Goal: Information Seeking & Learning: Learn about a topic

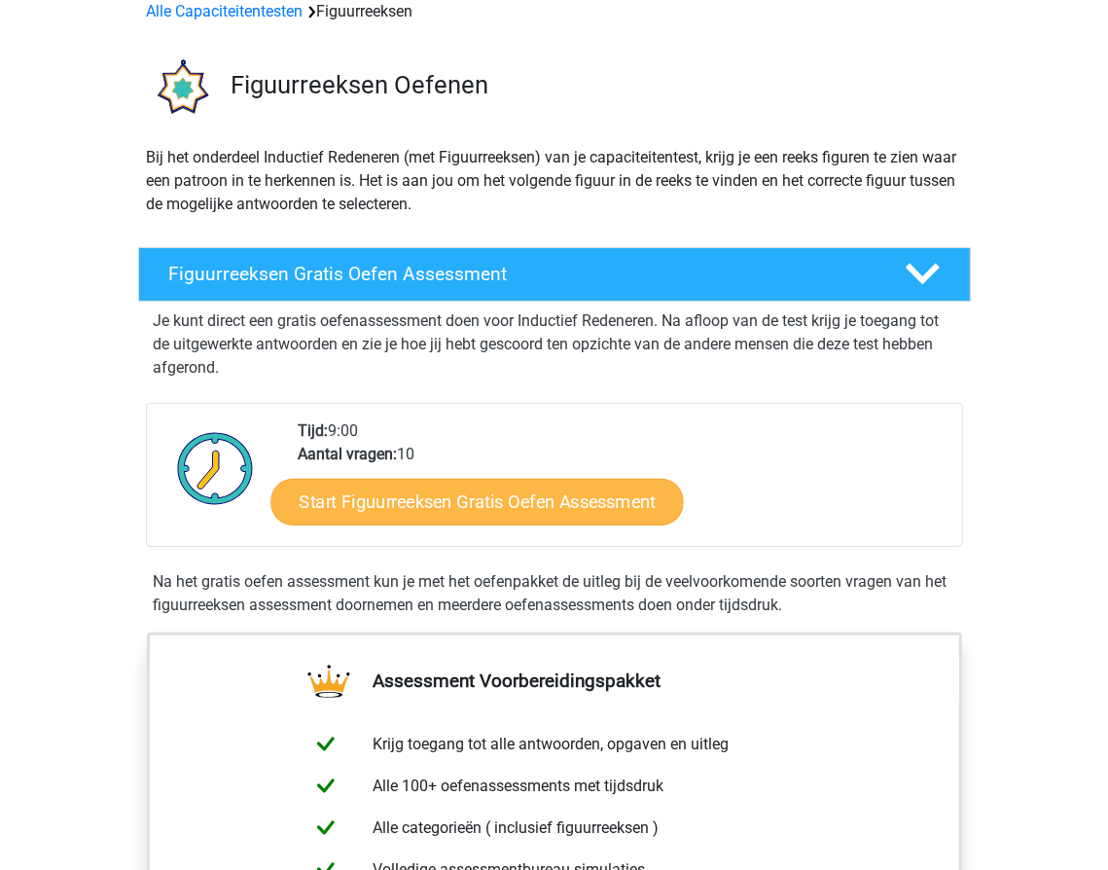
scroll to position [389, 0]
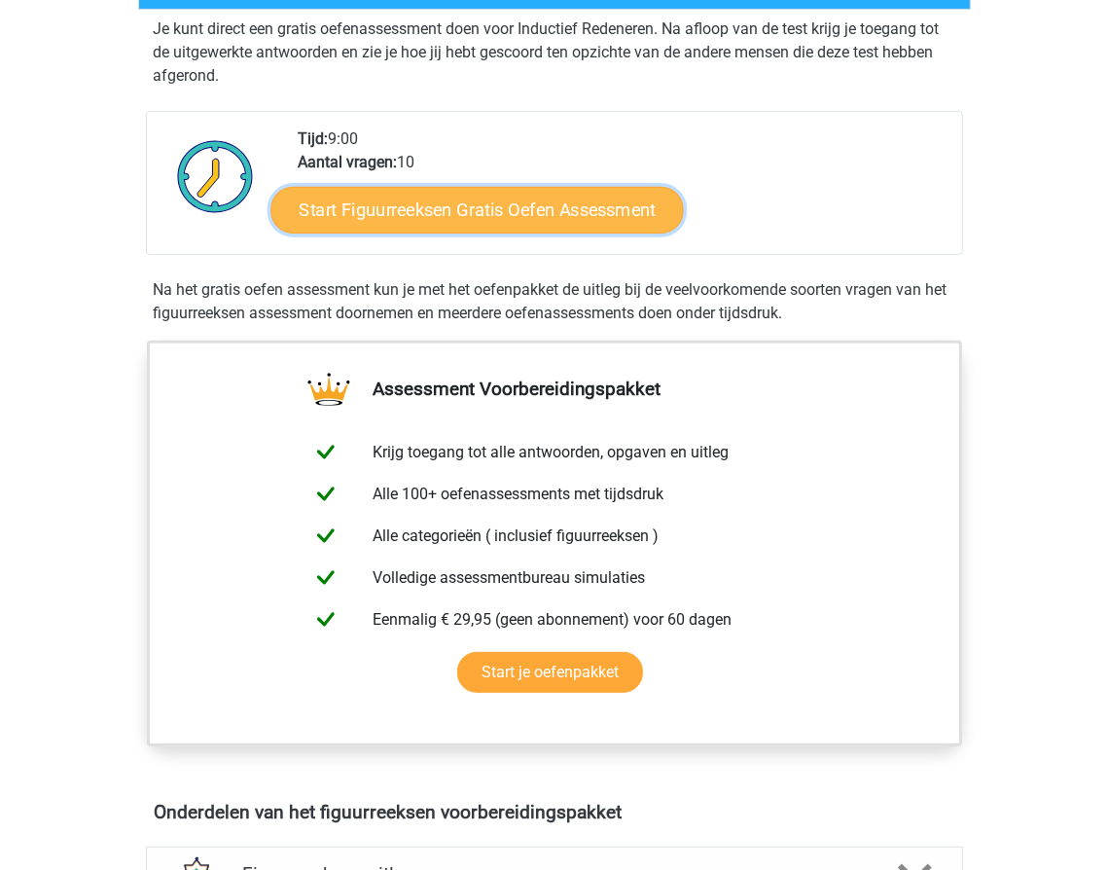
click at [568, 212] on link "Start Figuurreeksen Gratis Oefen Assessment" at bounding box center [476, 209] width 412 height 47
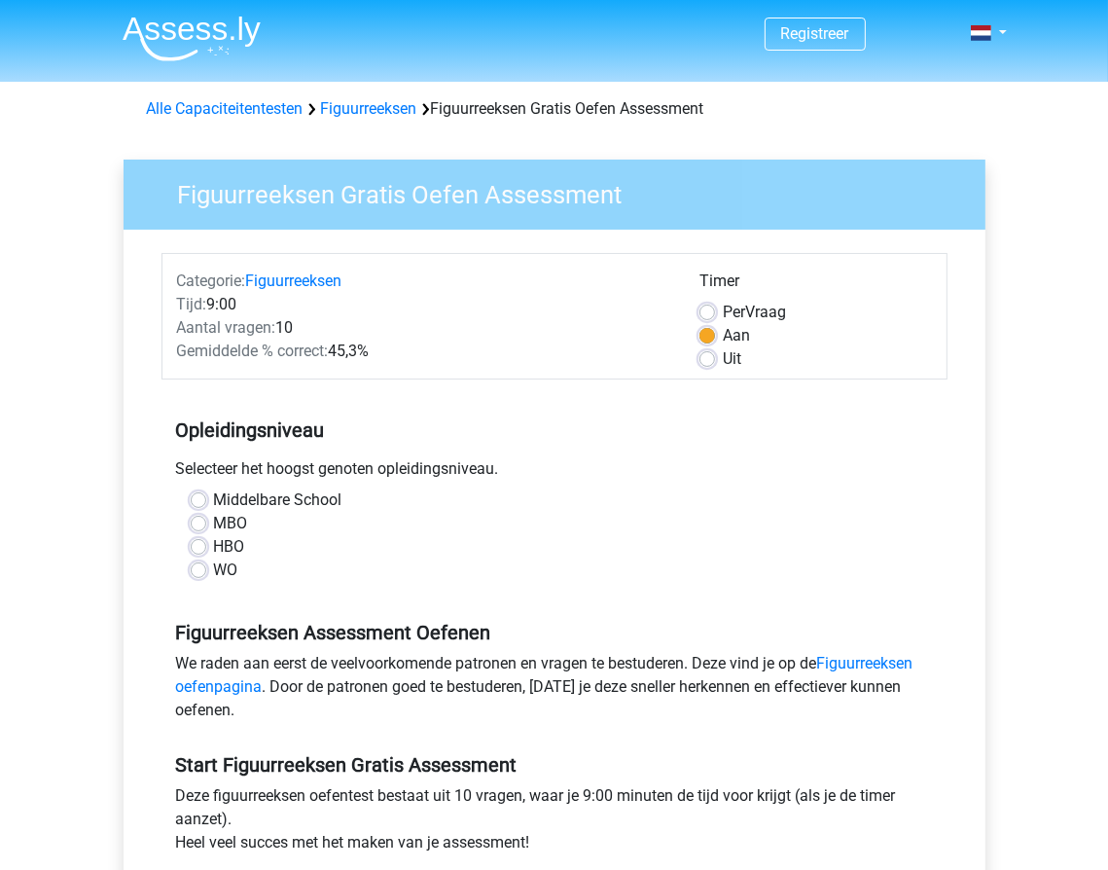
click at [214, 565] on label "WO" at bounding box center [226, 569] width 24 height 23
click at [206, 565] on input "WO" at bounding box center [199, 567] width 16 height 19
radio input "true"
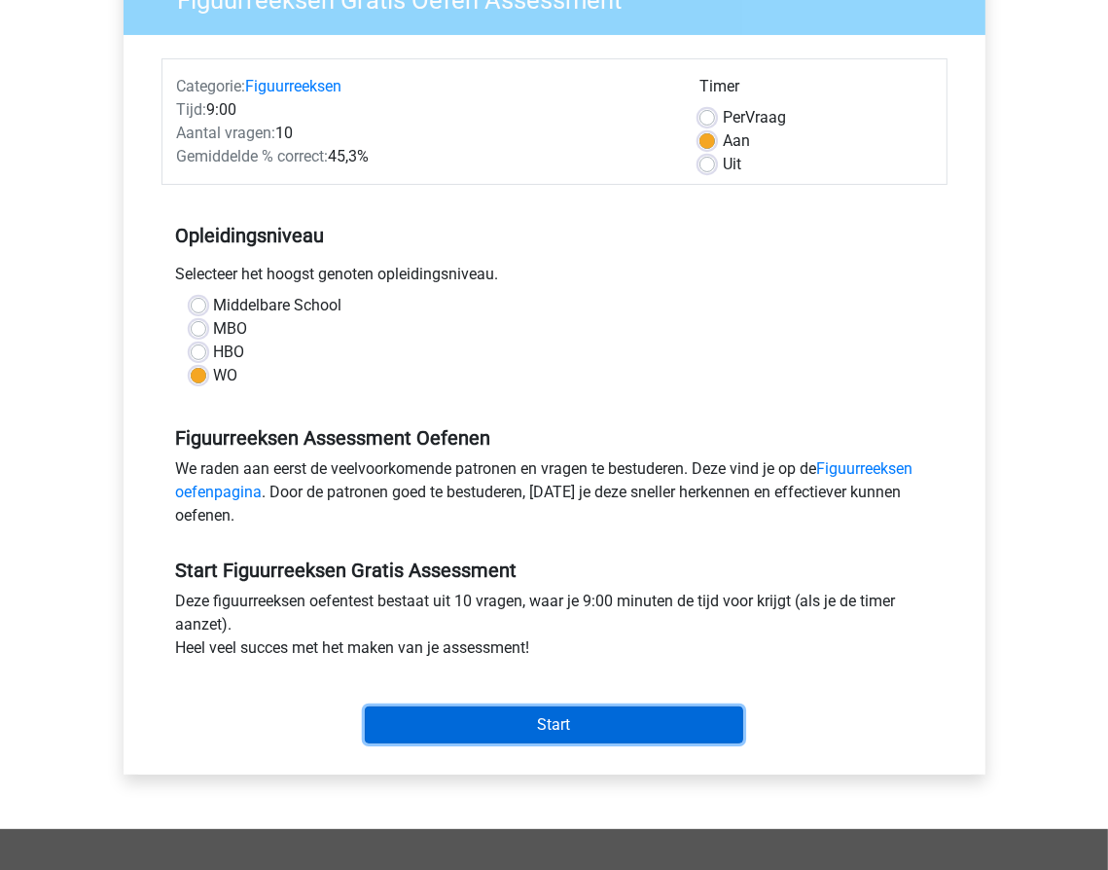
click at [568, 732] on input "Start" at bounding box center [554, 724] width 378 height 37
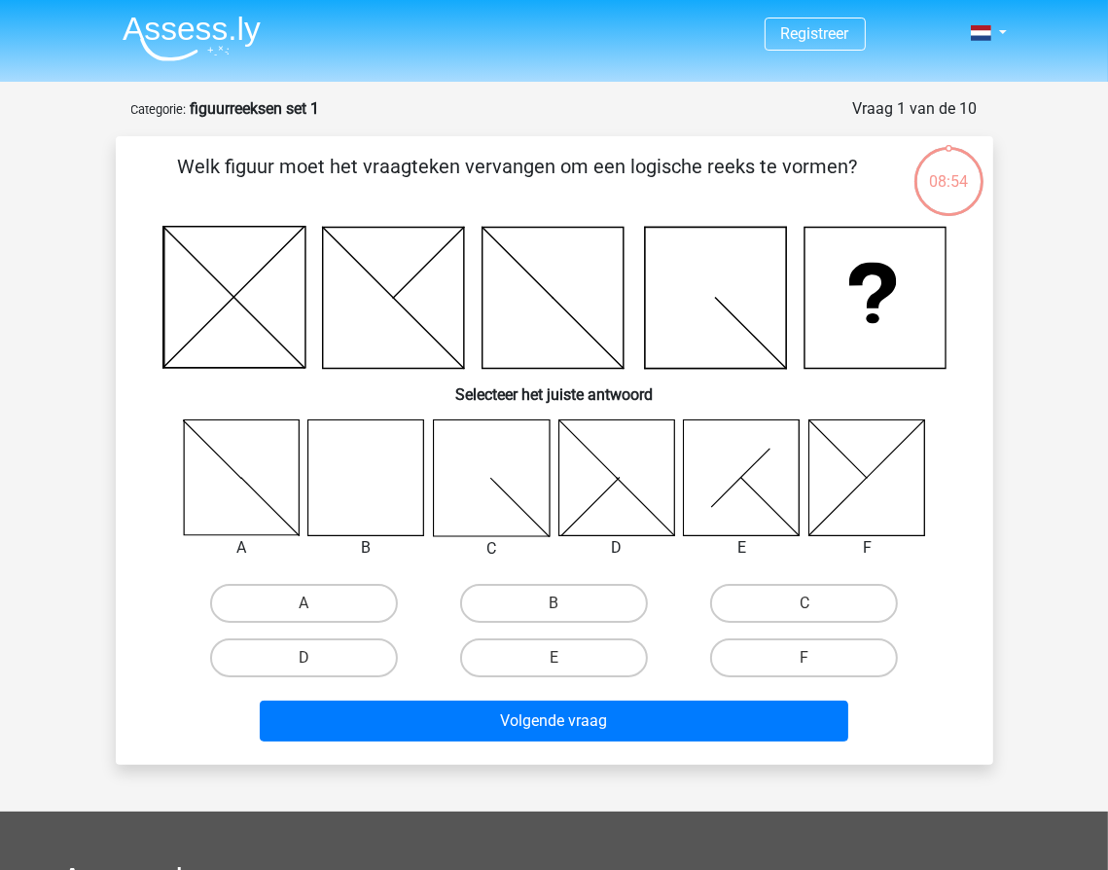
click at [361, 494] on icon at bounding box center [366, 477] width 116 height 116
click at [537, 600] on label "B" at bounding box center [554, 603] width 188 height 39
click at [553, 603] on input "B" at bounding box center [559, 609] width 13 height 13
radio input "true"
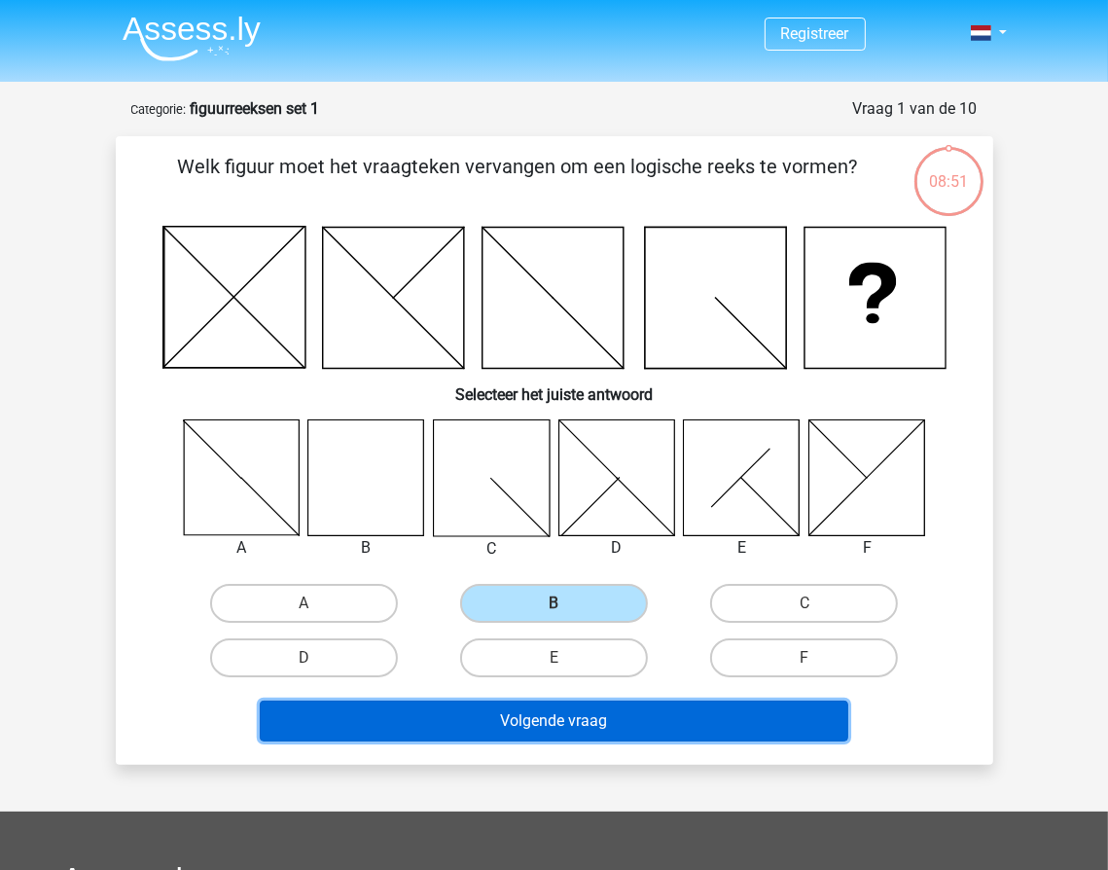
click at [541, 729] on button "Volgende vraag" at bounding box center [554, 720] width 588 height 41
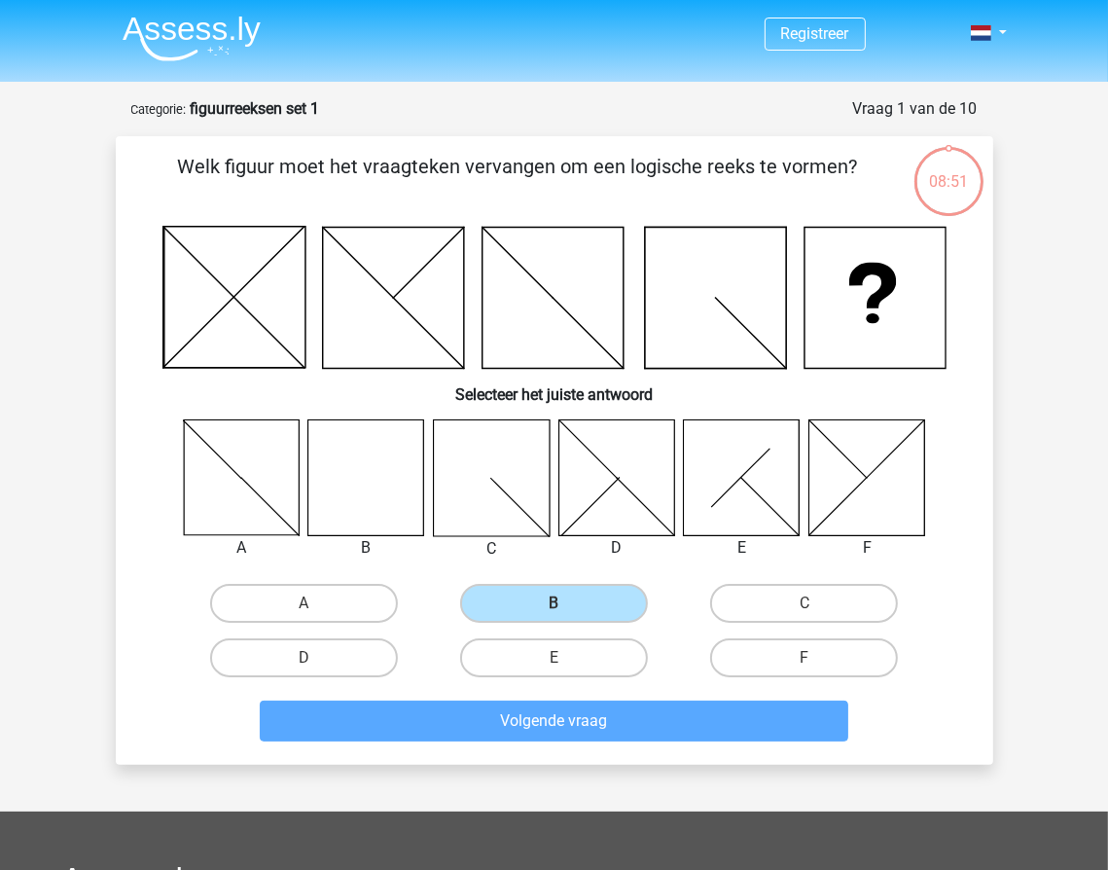
scroll to position [97, 0]
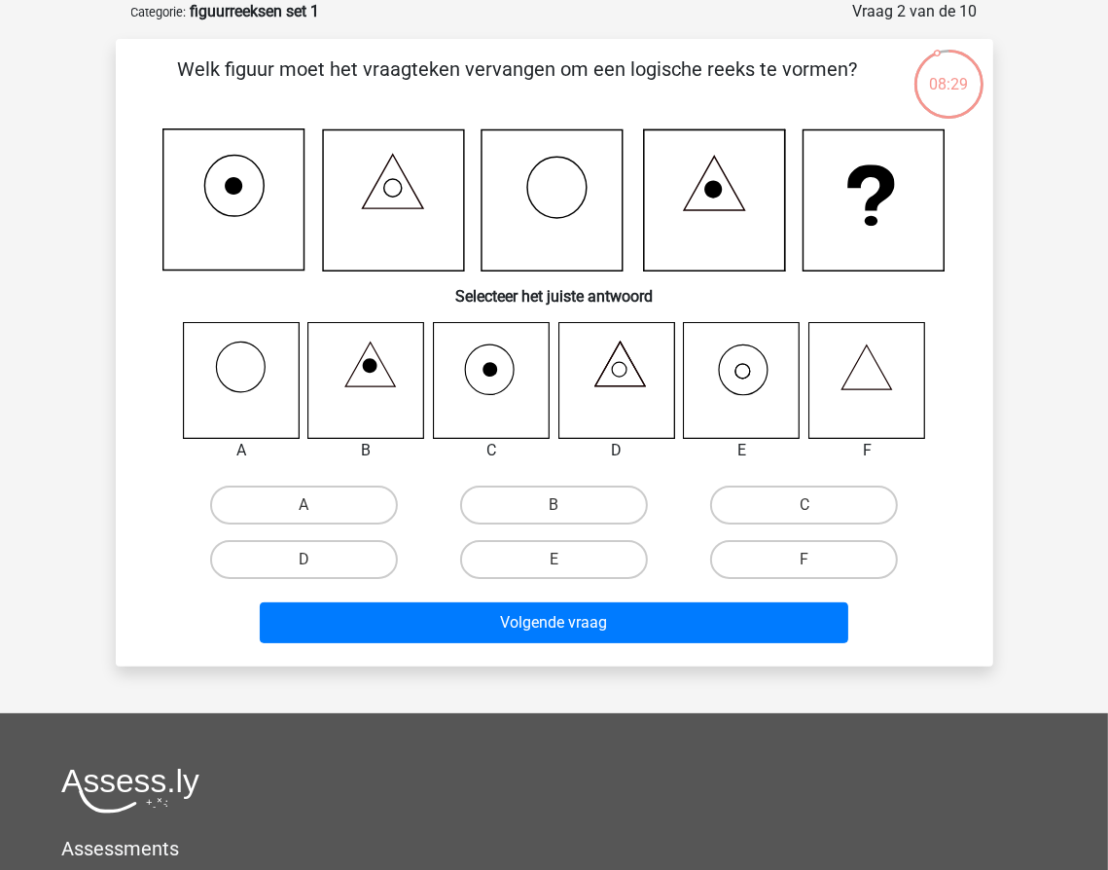
click at [553, 560] on input "E" at bounding box center [559, 565] width 13 height 13
radio input "true"
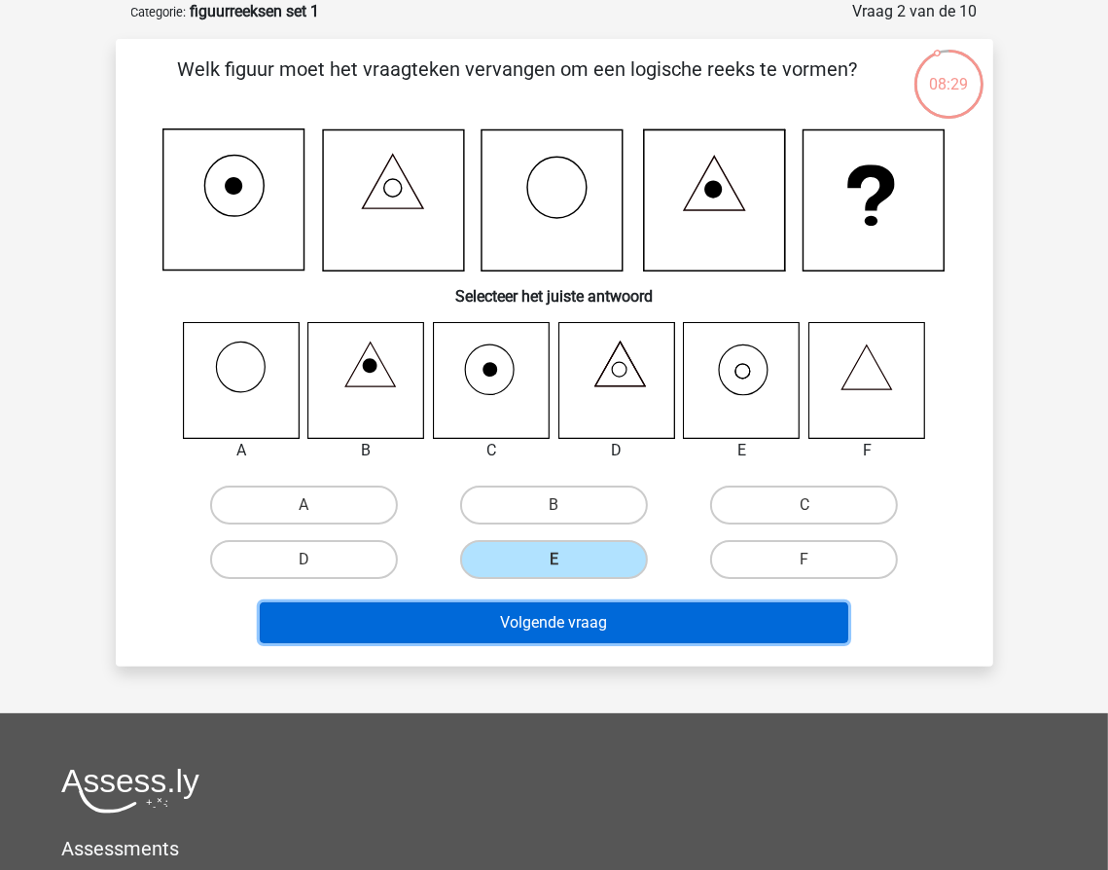
click at [568, 622] on button "Volgende vraag" at bounding box center [554, 622] width 588 height 41
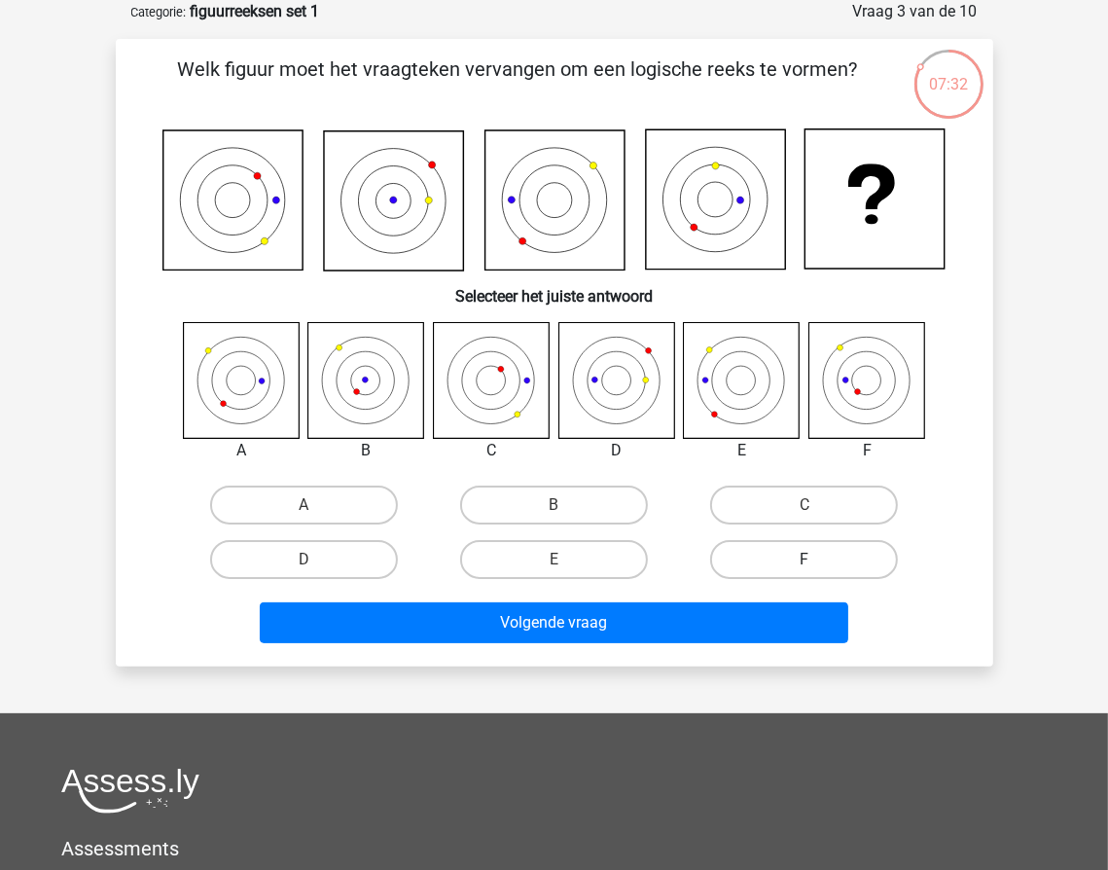
click at [839, 550] on label "F" at bounding box center [804, 559] width 188 height 39
click at [817, 559] on input "F" at bounding box center [810, 565] width 13 height 13
radio input "true"
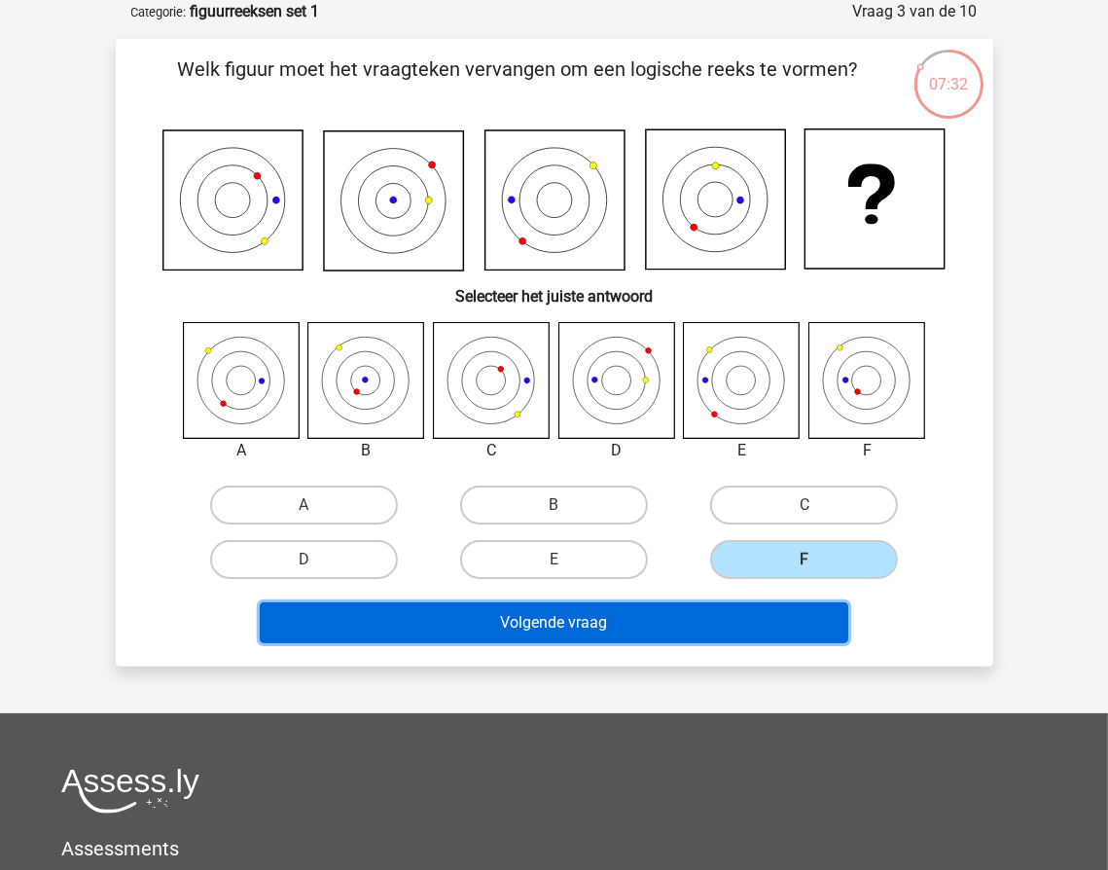
click at [733, 623] on button "Volgende vraag" at bounding box center [554, 622] width 588 height 41
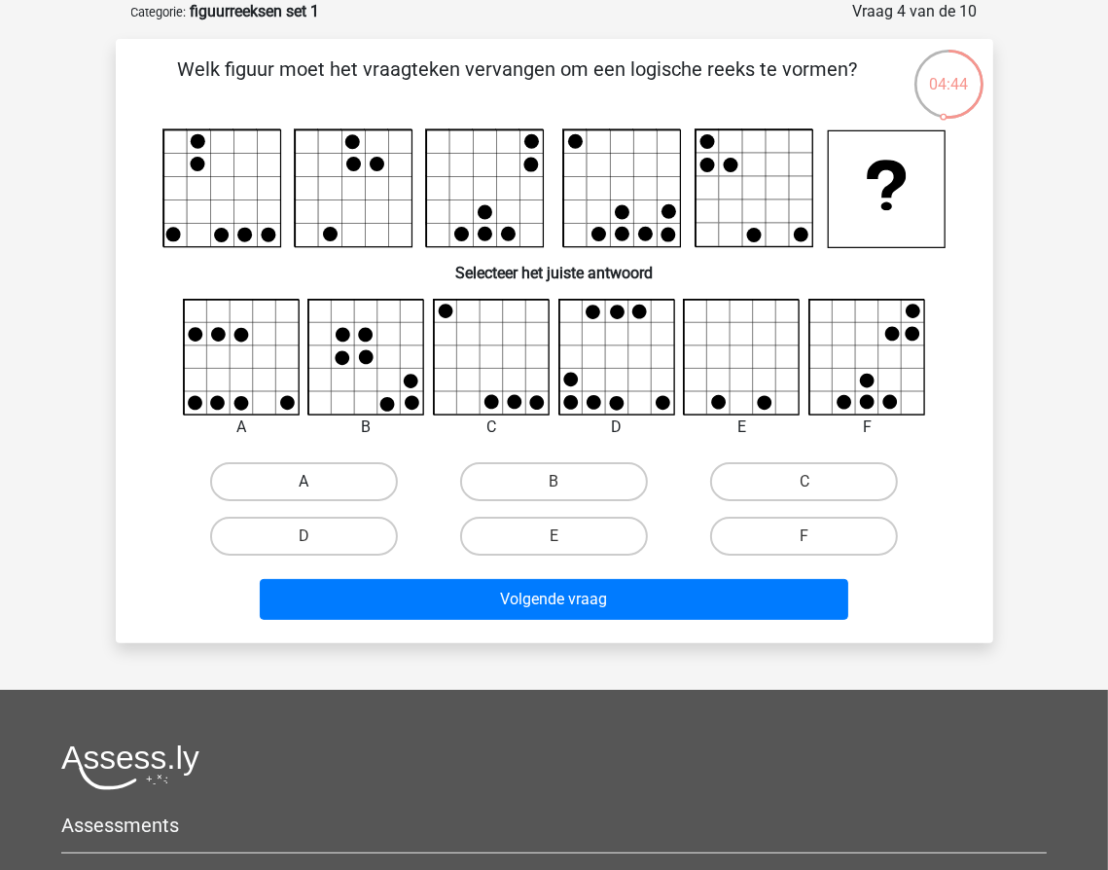
click at [301, 475] on label "A" at bounding box center [304, 481] width 188 height 39
click at [303, 481] on input "A" at bounding box center [309, 487] width 13 height 13
radio input "true"
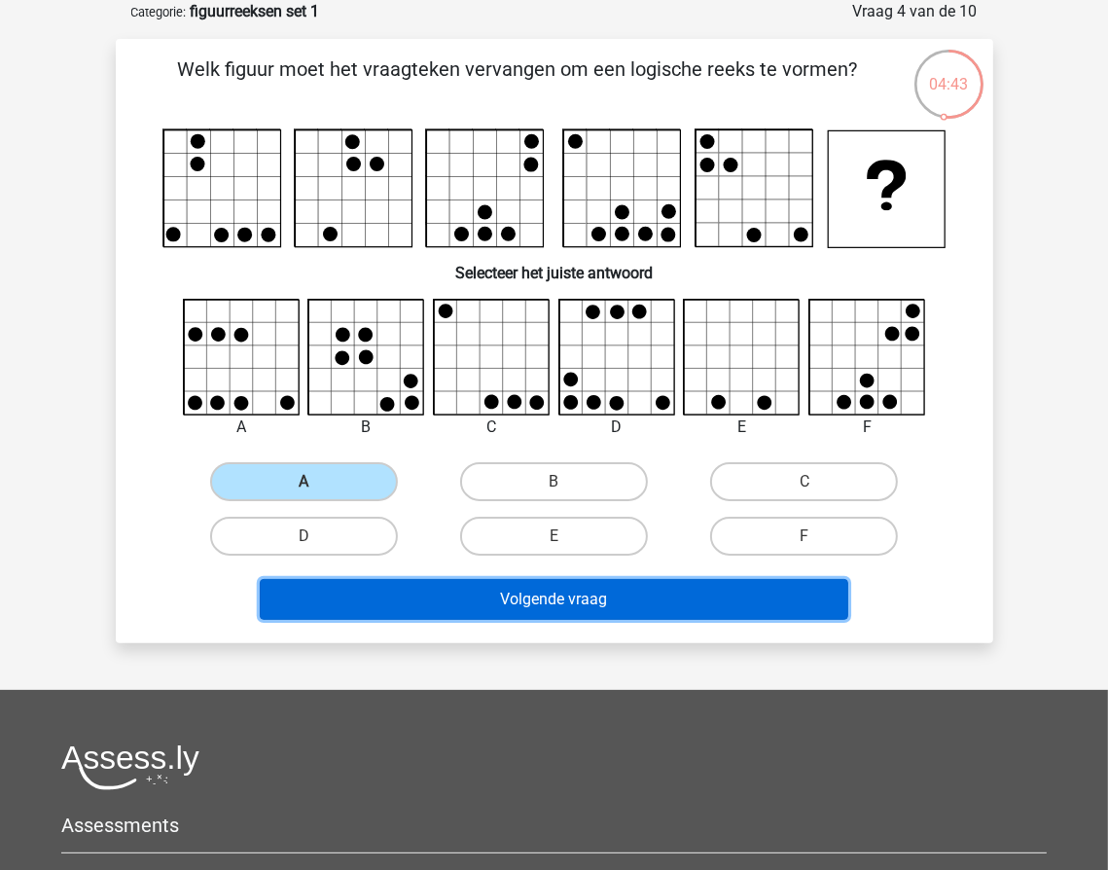
click at [580, 600] on button "Volgende vraag" at bounding box center [554, 599] width 588 height 41
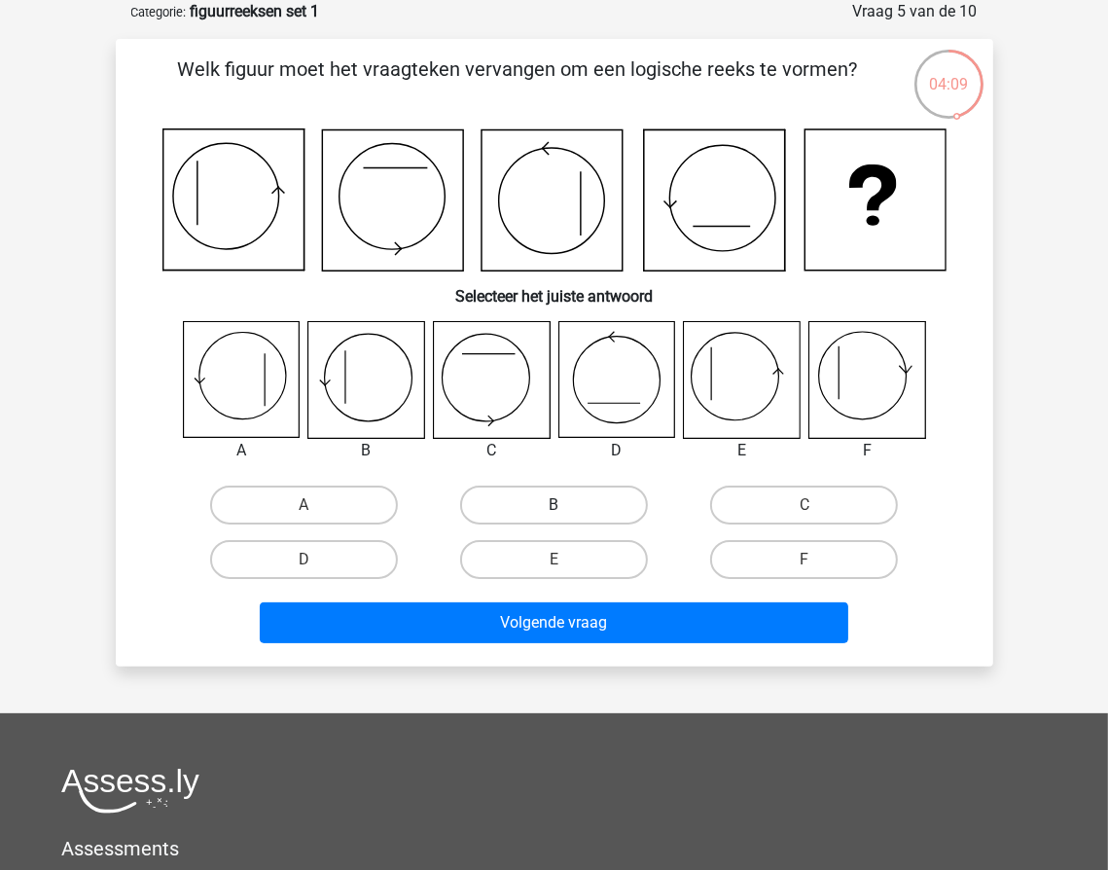
click at [551, 511] on label "B" at bounding box center [554, 504] width 188 height 39
click at [553, 511] on input "B" at bounding box center [559, 511] width 13 height 13
radio input "true"
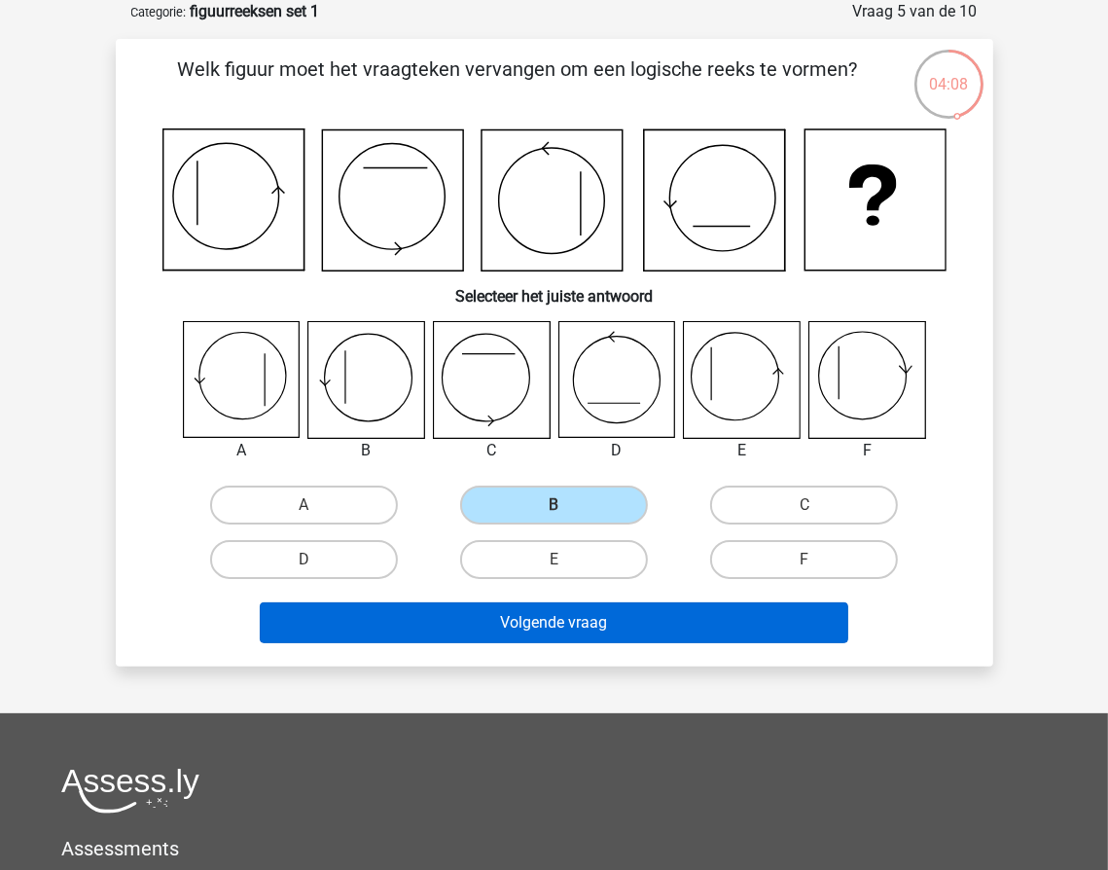
click at [555, 604] on div "Volgende vraag" at bounding box center [554, 619] width 815 height 64
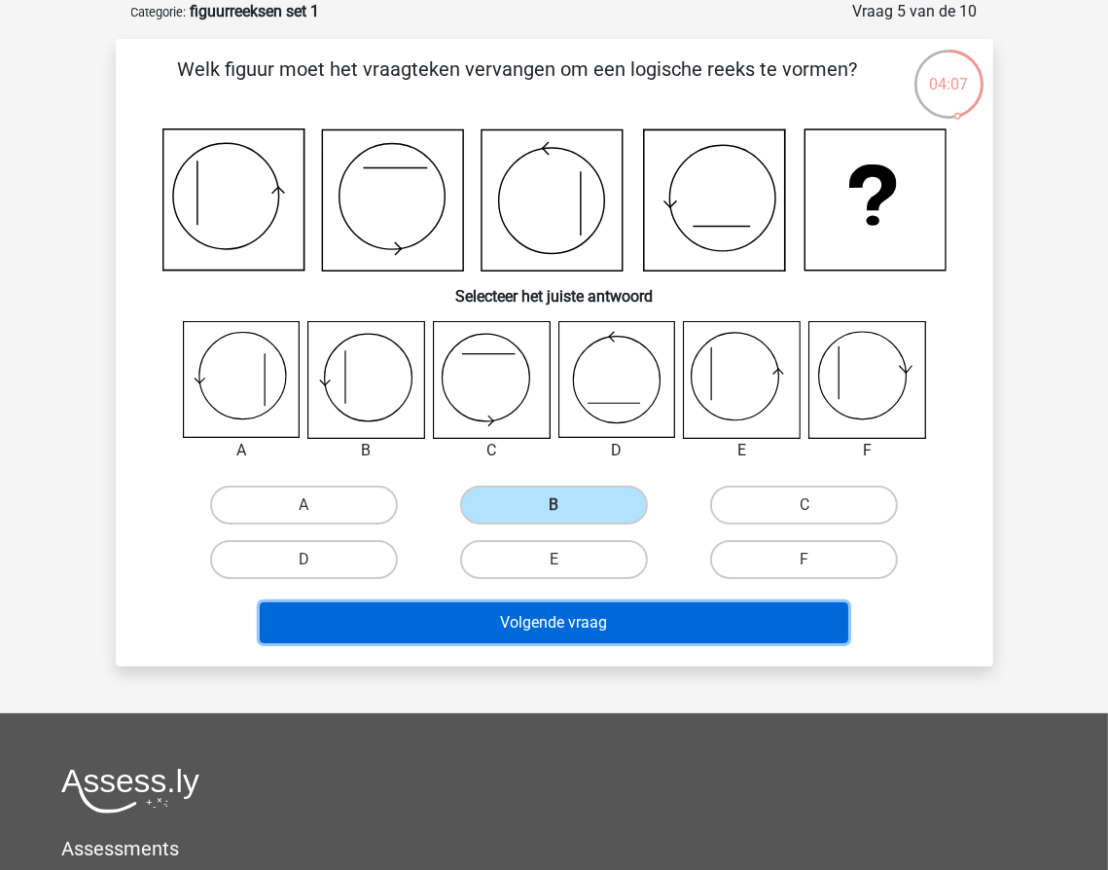
click at [559, 621] on button "Volgende vraag" at bounding box center [554, 622] width 588 height 41
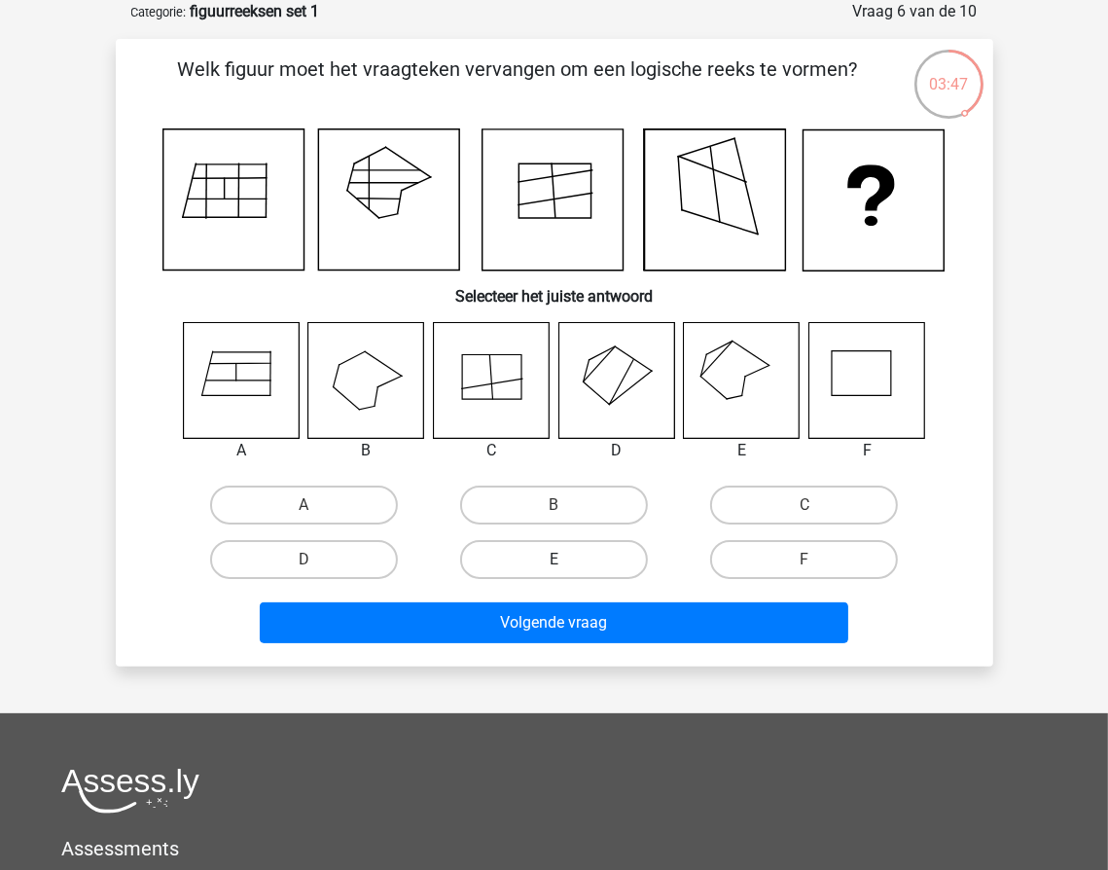
click at [616, 546] on label "E" at bounding box center [554, 559] width 188 height 39
click at [566, 559] on input "E" at bounding box center [559, 565] width 13 height 13
radio input "true"
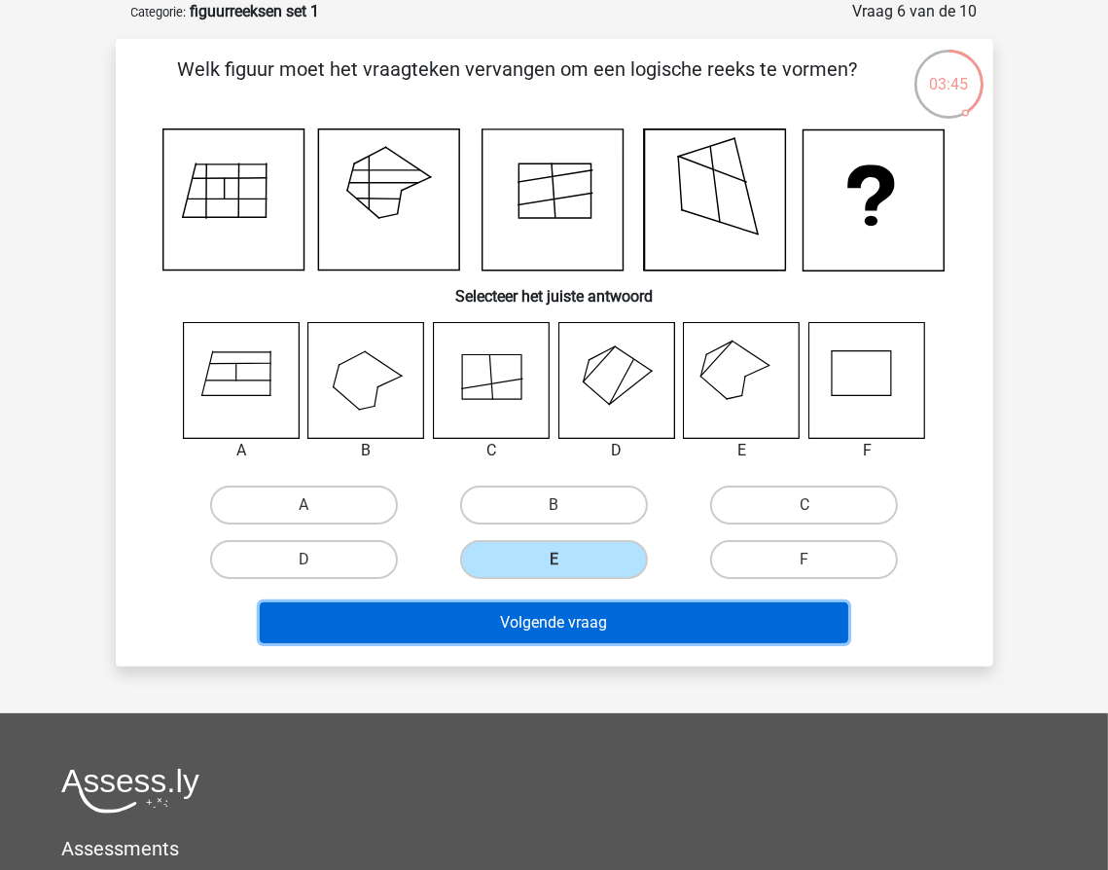
click at [665, 620] on button "Volgende vraag" at bounding box center [554, 622] width 588 height 41
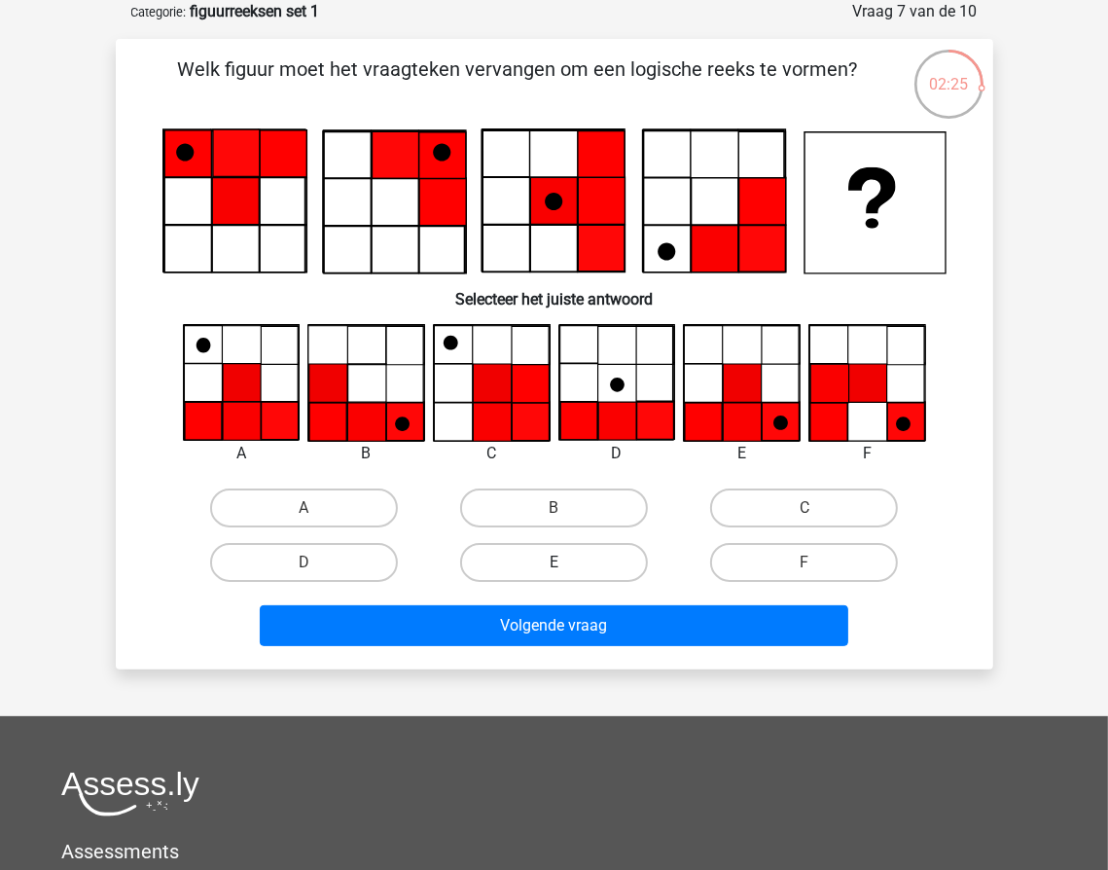
click at [573, 560] on label "E" at bounding box center [554, 562] width 188 height 39
click at [566, 562] on input "E" at bounding box center [559, 568] width 13 height 13
radio input "true"
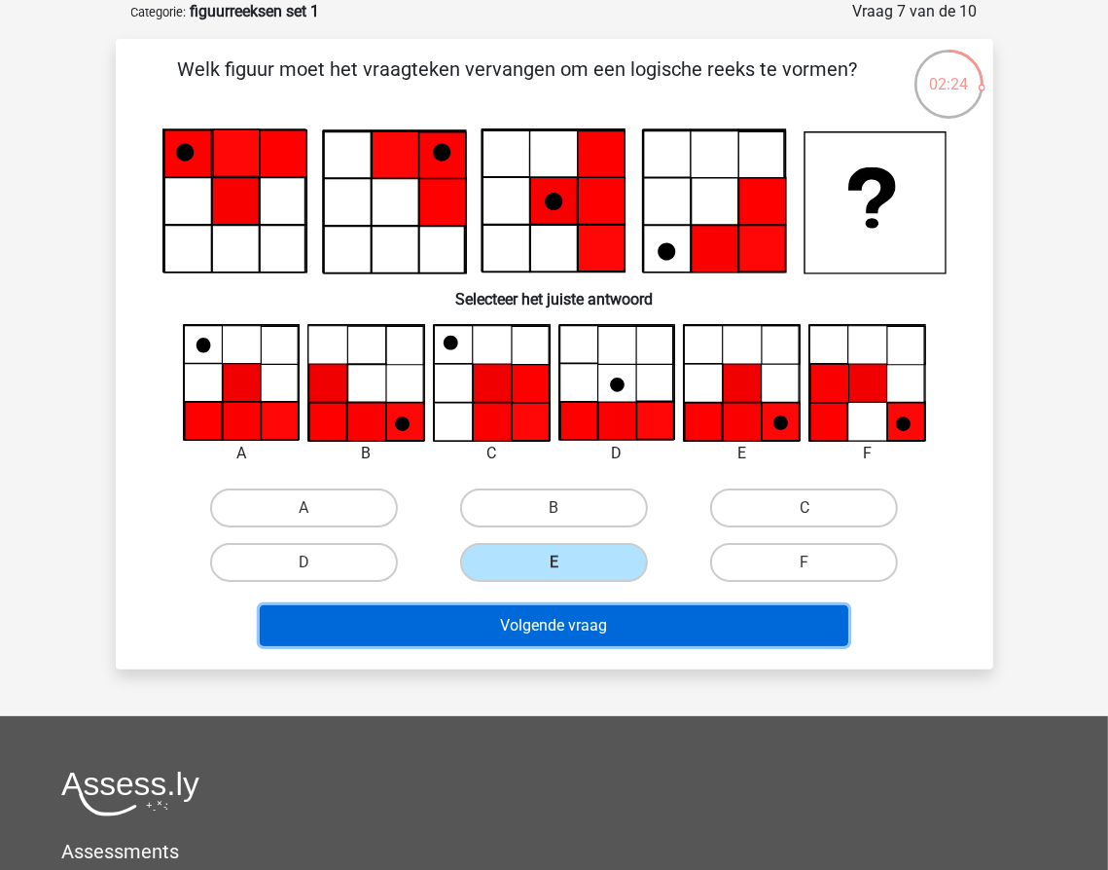
click at [576, 619] on button "Volgende vraag" at bounding box center [554, 625] width 588 height 41
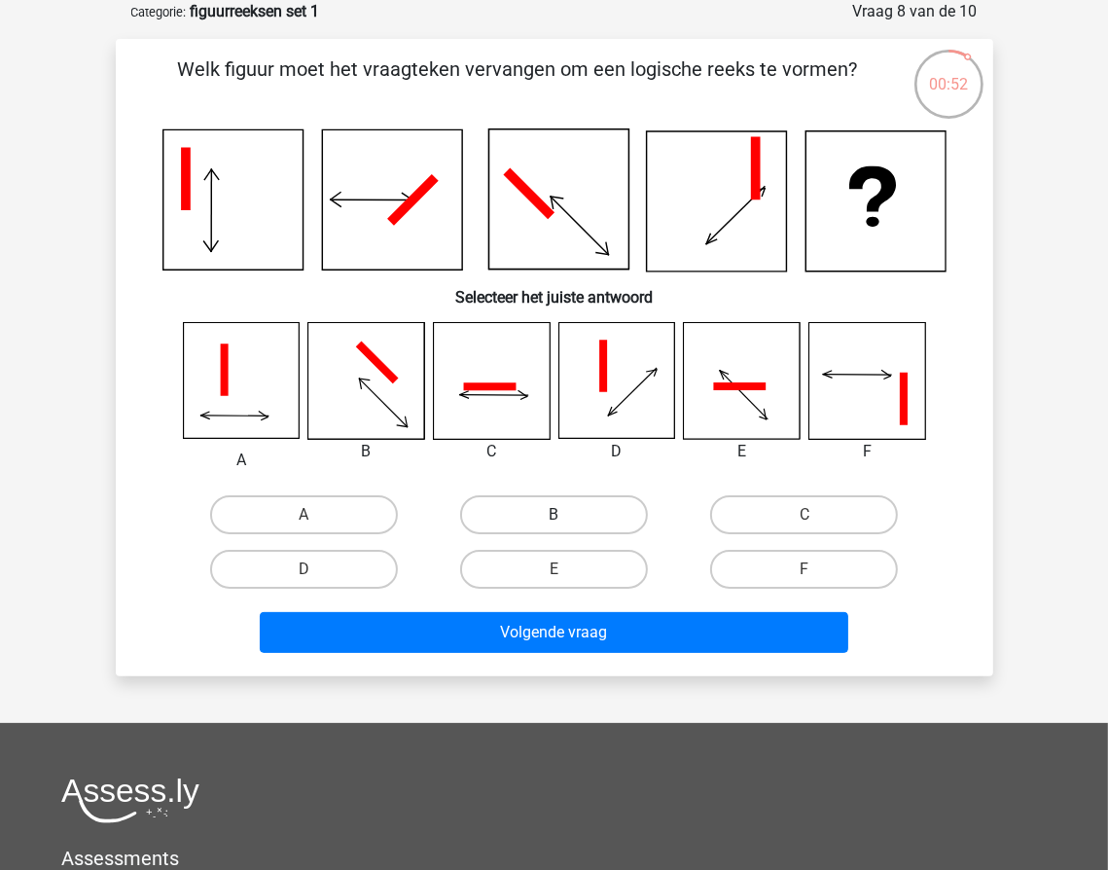
click at [525, 497] on label "B" at bounding box center [554, 514] width 188 height 39
click at [553, 515] on input "B" at bounding box center [559, 521] width 13 height 13
radio input "true"
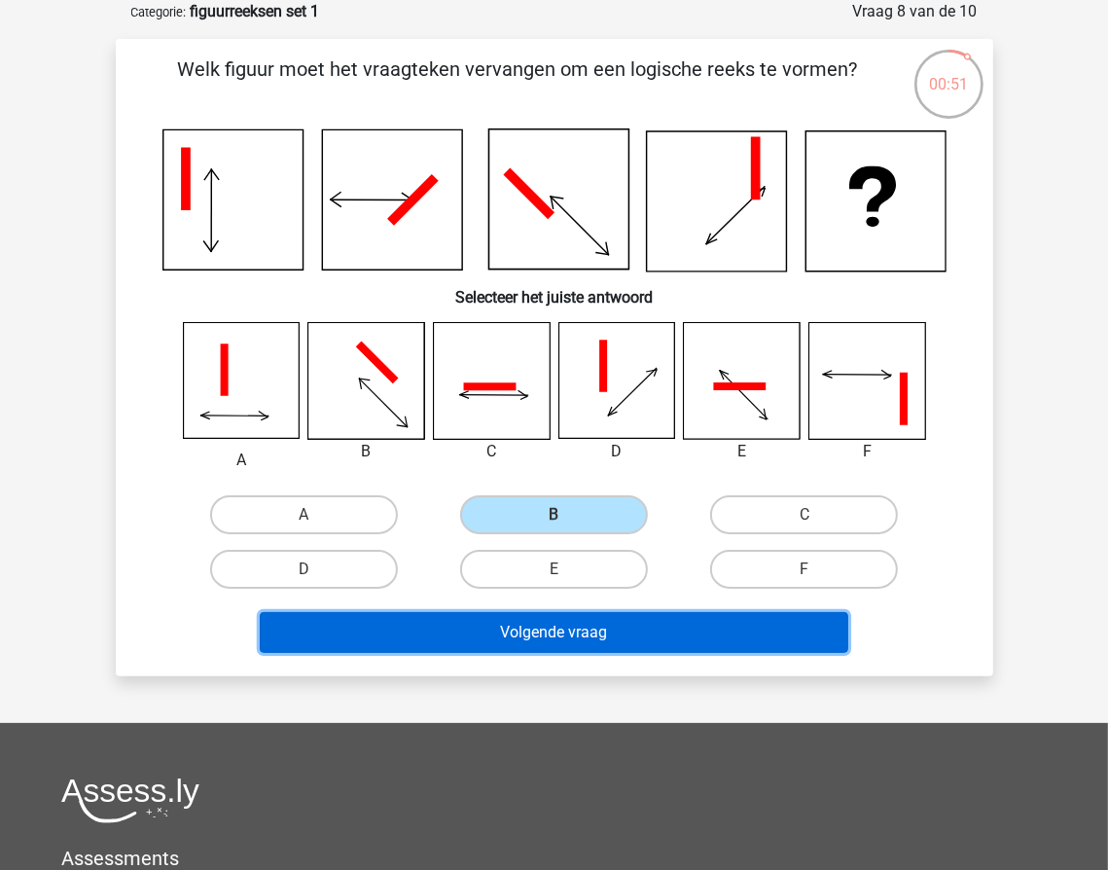
click at [540, 618] on button "Volgende vraag" at bounding box center [554, 632] width 588 height 41
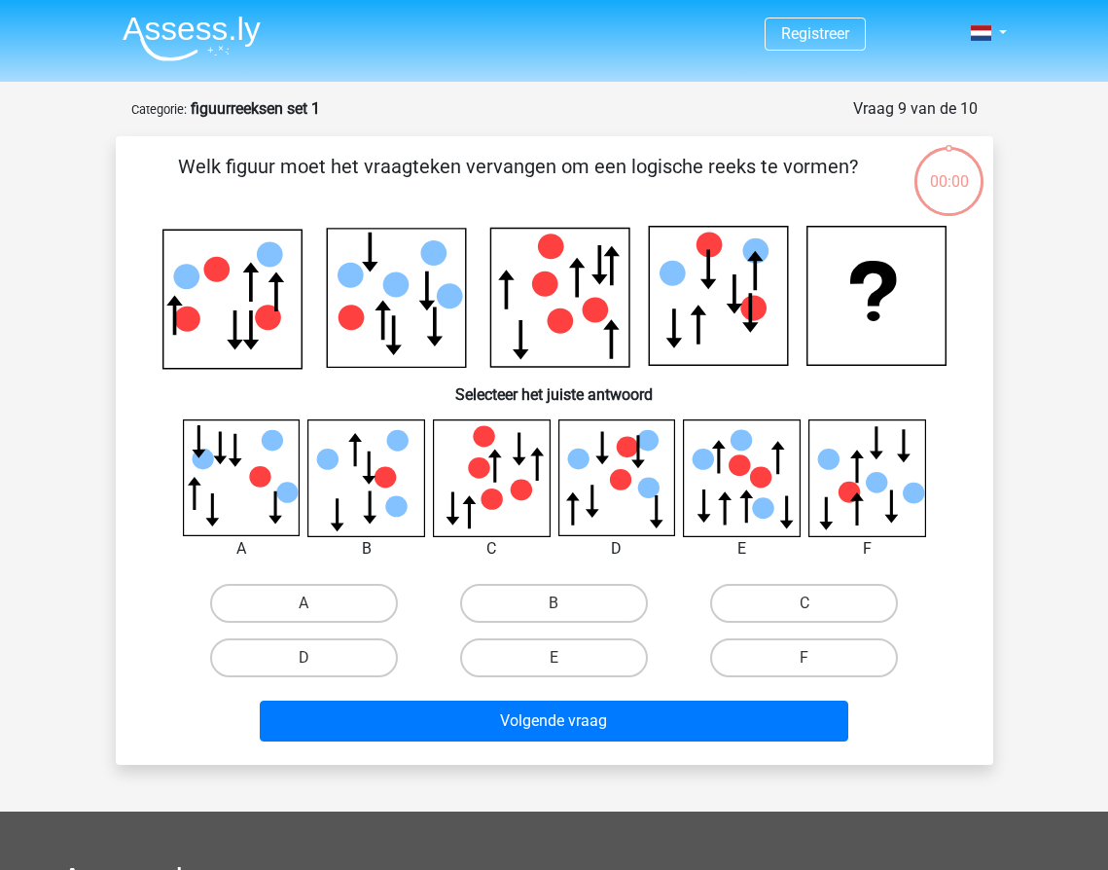
scroll to position [97, 0]
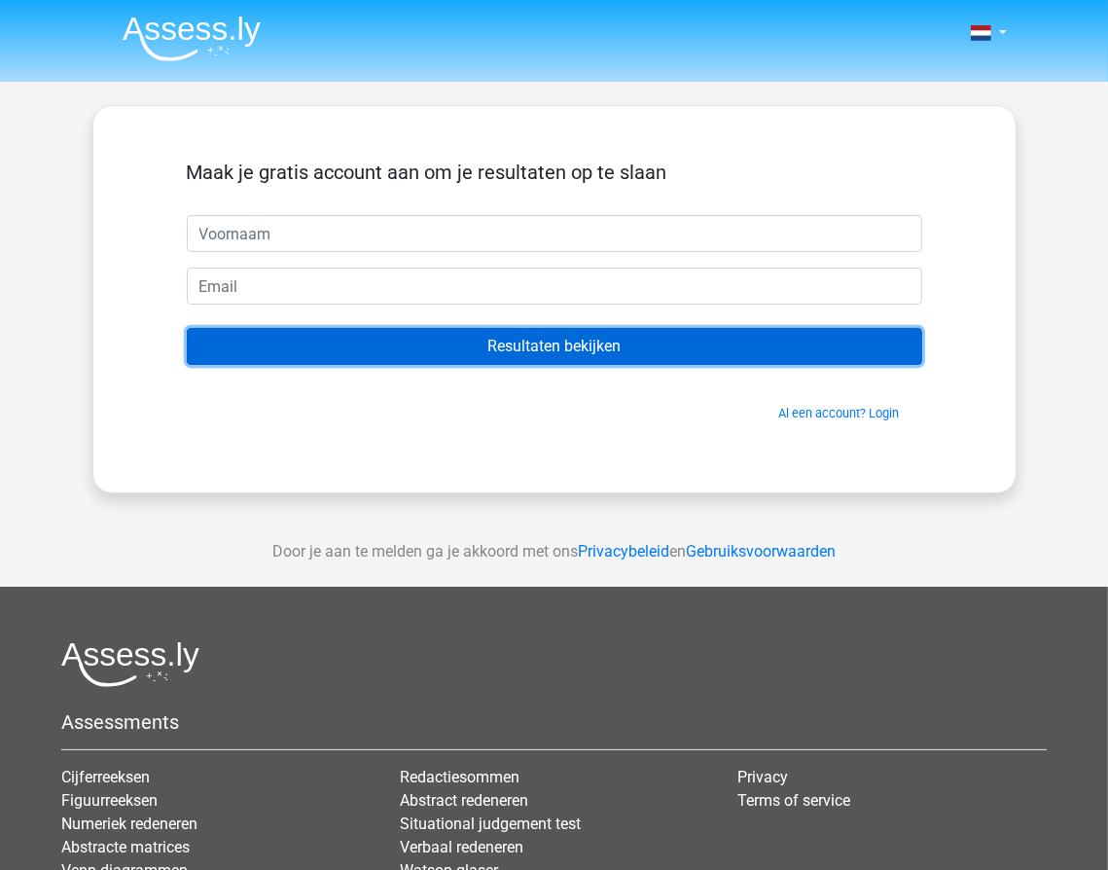
click at [580, 353] on input "Resultaten bekijken" at bounding box center [554, 346] width 735 height 37
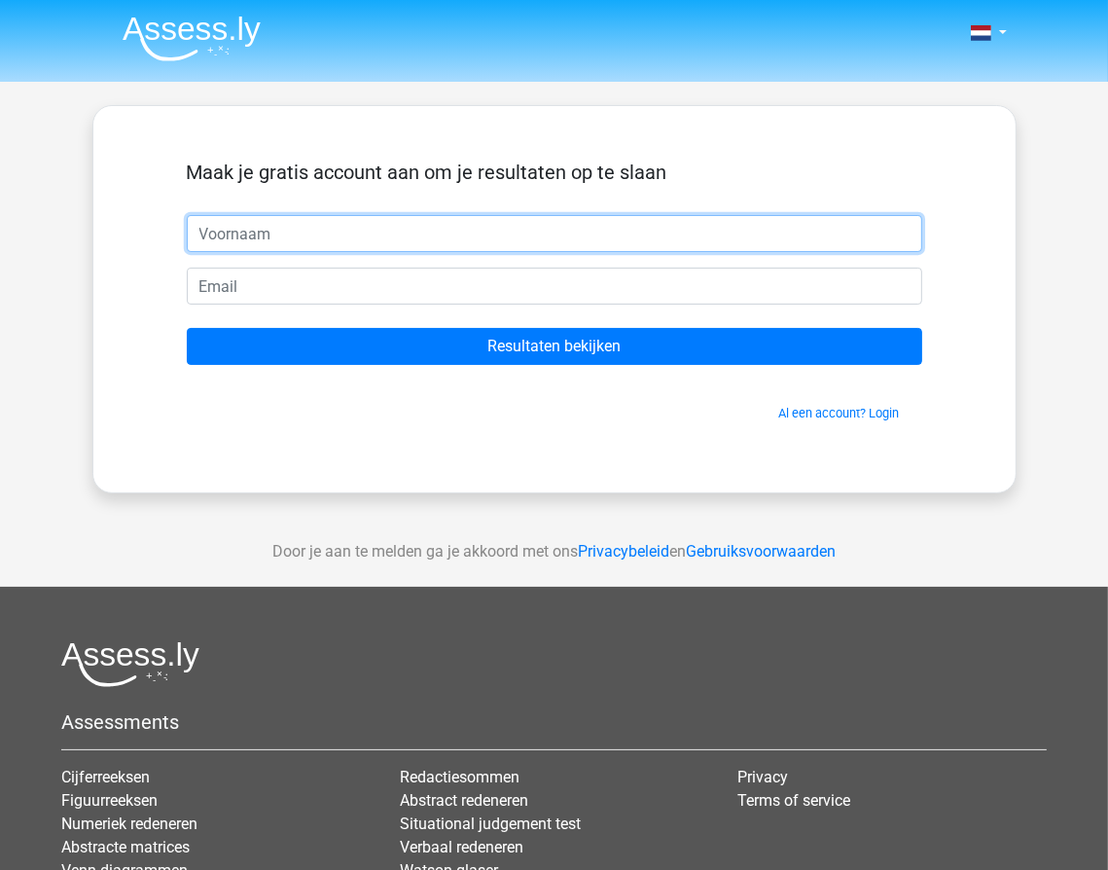
click at [455, 239] on input "text" at bounding box center [554, 233] width 735 height 37
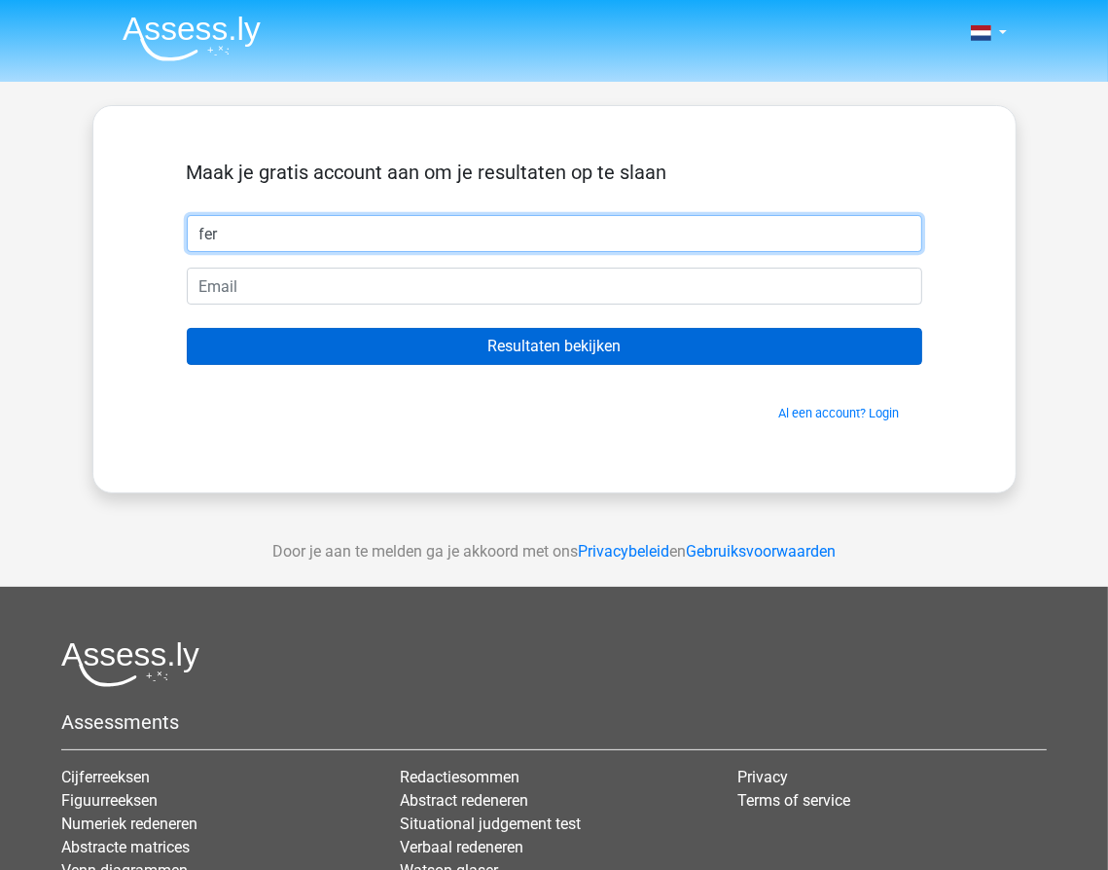
type input "fer"
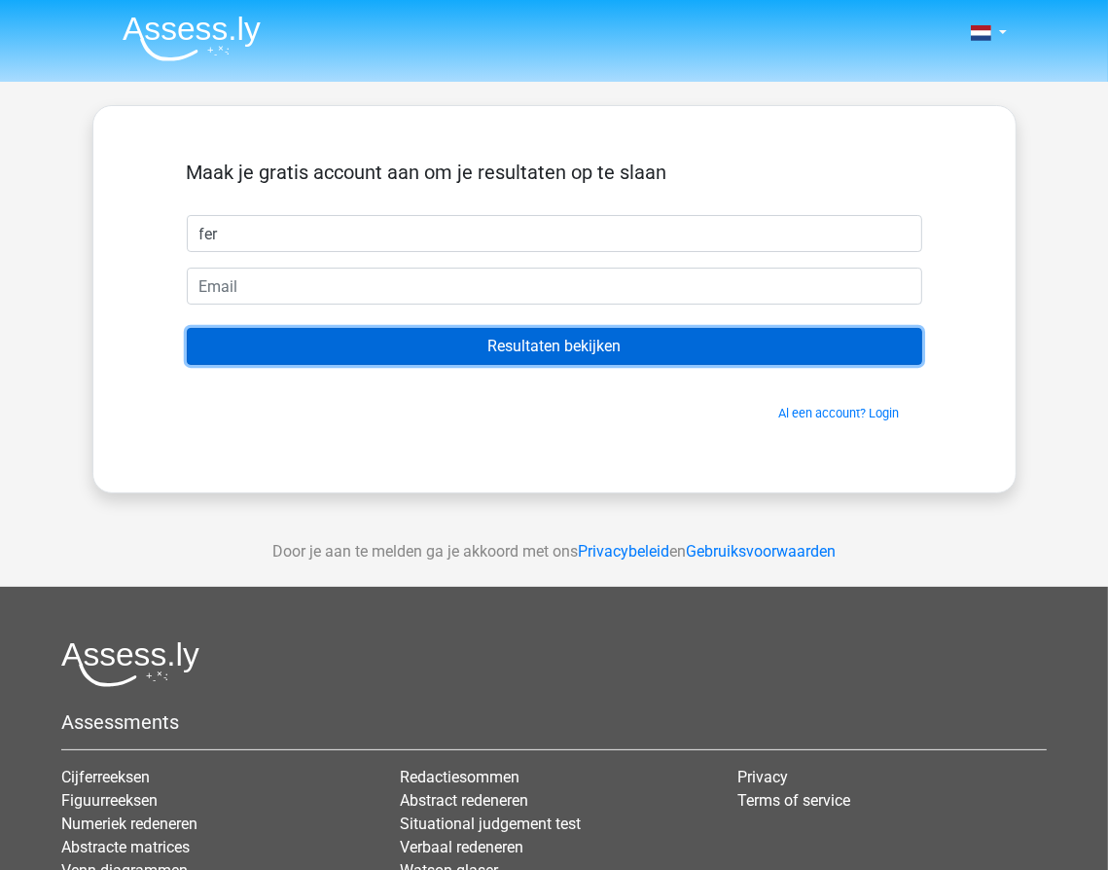
click at [484, 338] on input "Resultaten bekijken" at bounding box center [554, 346] width 735 height 37
